Goal: Task Accomplishment & Management: Complete application form

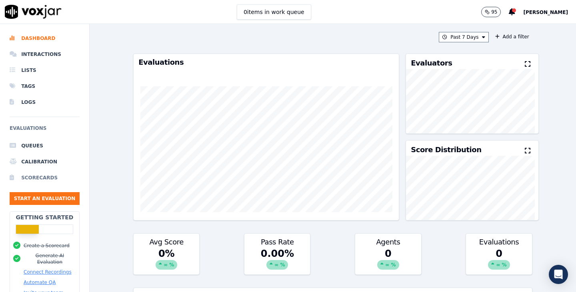
click at [33, 175] on li "Scorecards" at bounding box center [45, 178] width 70 height 16
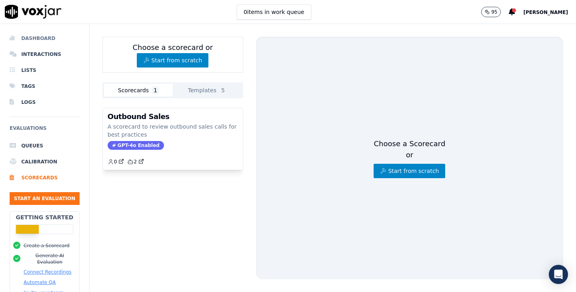
click at [48, 34] on li "Dashboard" at bounding box center [45, 38] width 70 height 16
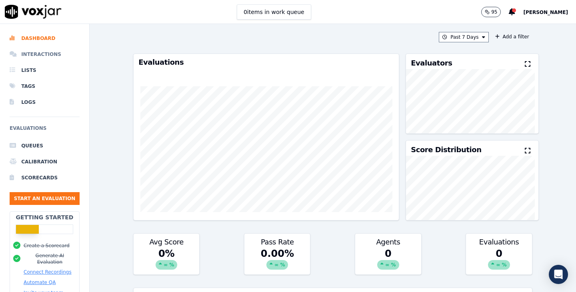
click at [44, 56] on li "Interactions" at bounding box center [45, 54] width 70 height 16
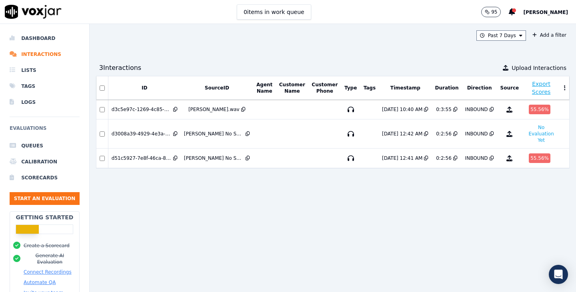
click at [552, 10] on span "[PERSON_NAME]" at bounding box center [545, 13] width 45 height 6
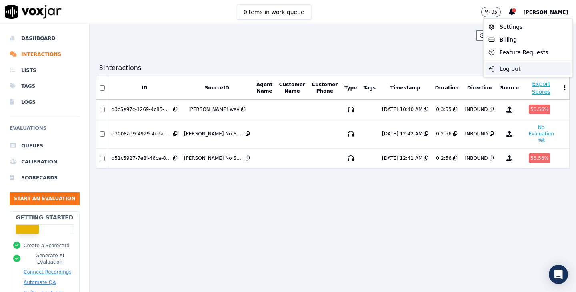
click at [529, 65] on div "Log out" at bounding box center [528, 68] width 86 height 13
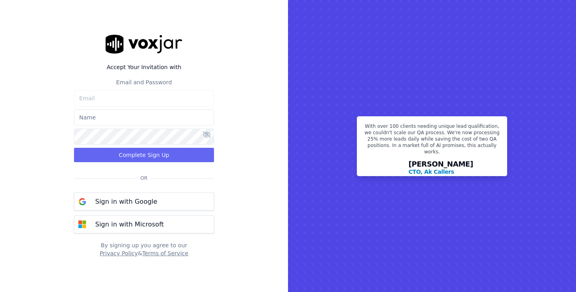
type input "opsmanager@tmesolutions.com.au"
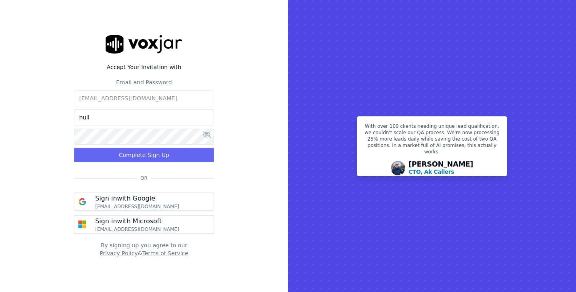
click at [162, 120] on input "text" at bounding box center [144, 118] width 140 height 16
type input "Lisa Foxe"
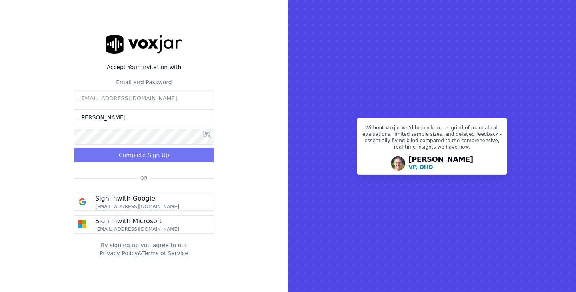
click at [175, 151] on button "Complete Sign Up" at bounding box center [144, 155] width 140 height 14
